Goal: Communication & Community: Answer question/provide support

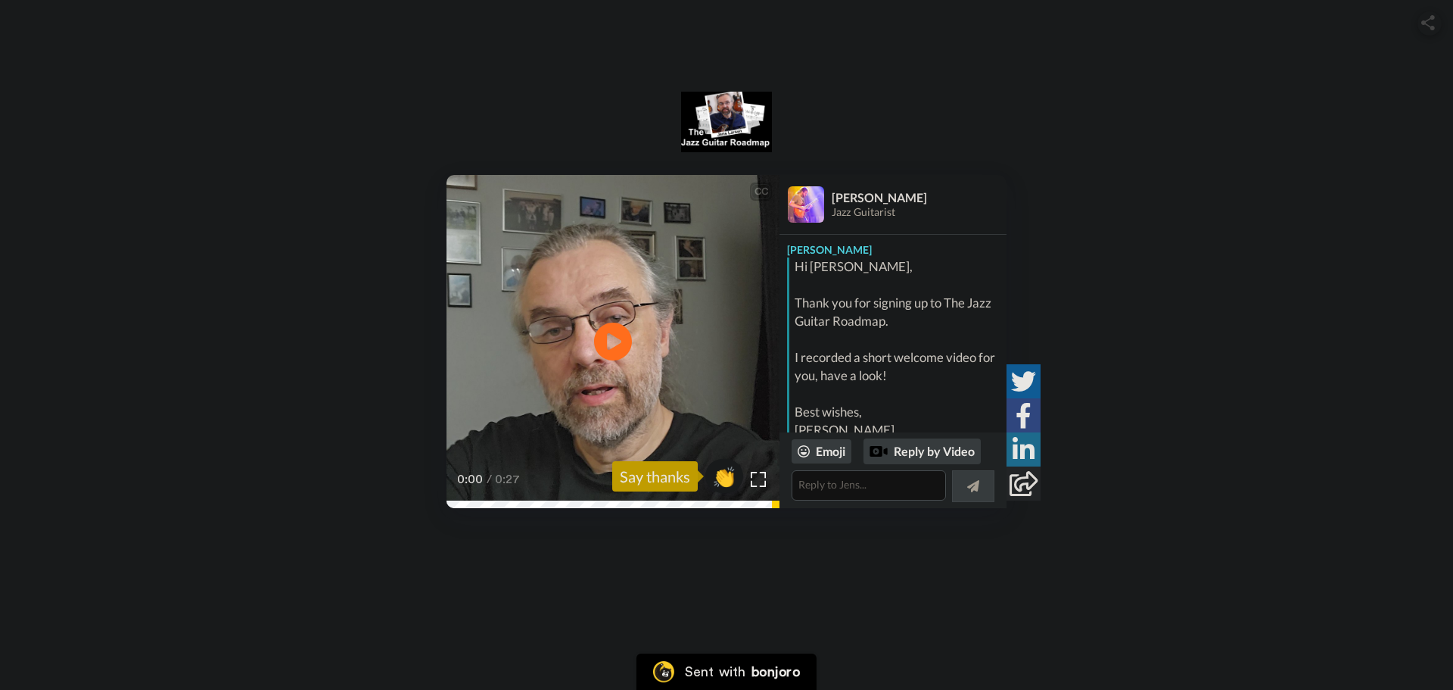
click at [659, 346] on video at bounding box center [613, 341] width 333 height 333
drag, startPoint x: 1007, startPoint y: 298, endPoint x: 1003, endPoint y: 333, distance: 35.0
click at [1003, 333] on div "CC Play/Pause if they work like this, they tend to get a lot more out of it. 0:…" at bounding box center [726, 341] width 1453 height 333
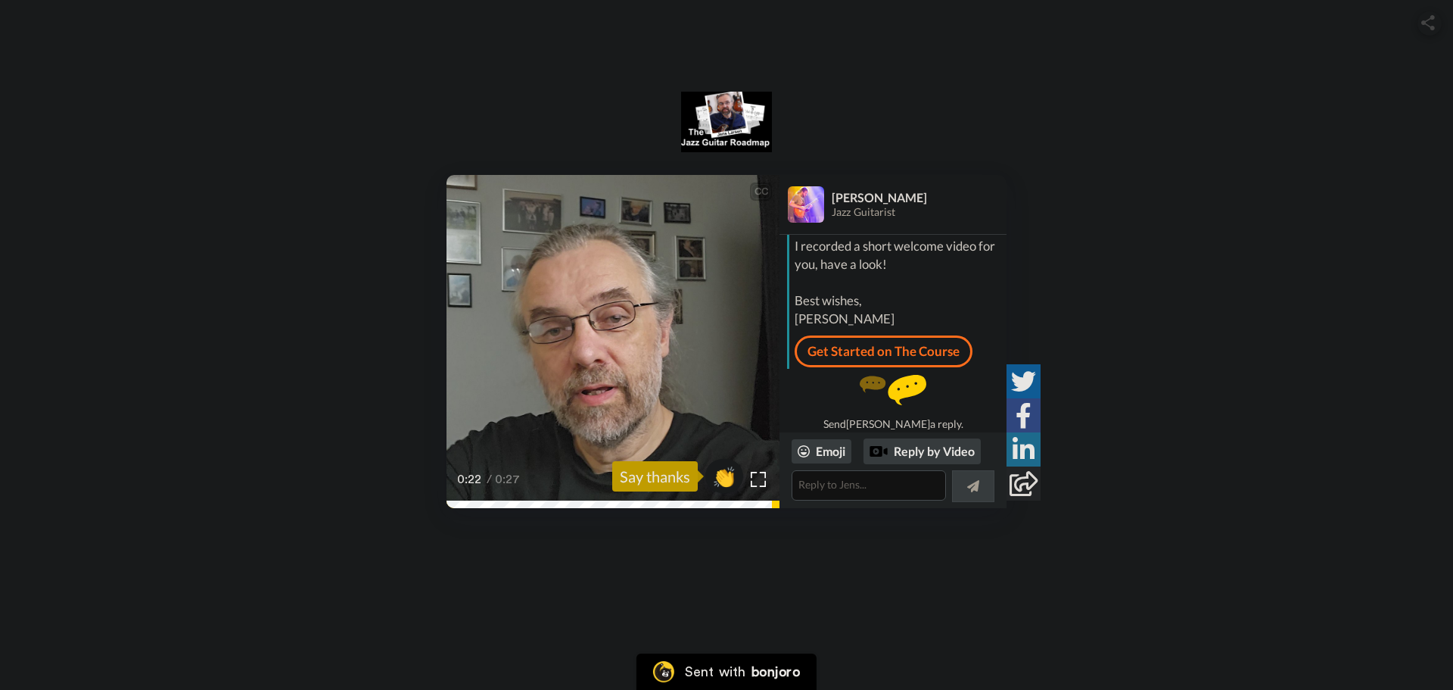
scroll to position [117, 0]
click at [950, 417] on div "Send Jens a reply." at bounding box center [893, 396] width 227 height 55
click at [727, 478] on span "👏" at bounding box center [725, 476] width 48 height 30
